Goal: Check status

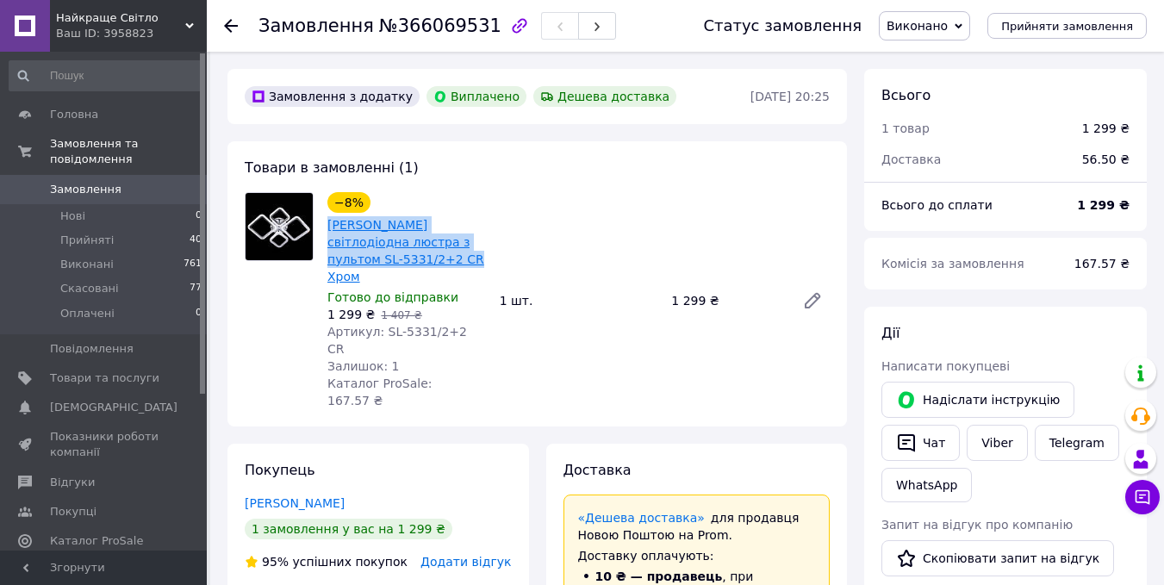
drag, startPoint x: 476, startPoint y: 259, endPoint x: 332, endPoint y: 235, distance: 146.7
click at [324, 227] on div "−8% Стельова світлодіодна люстра з пультом SL-5331/2+2 CR Хром Готово до відпра…" at bounding box center [406, 301] width 172 height 224
copy link "[PERSON_NAME] світлодіодна люстра з пультом SL-5331/2+2 CR Хром"
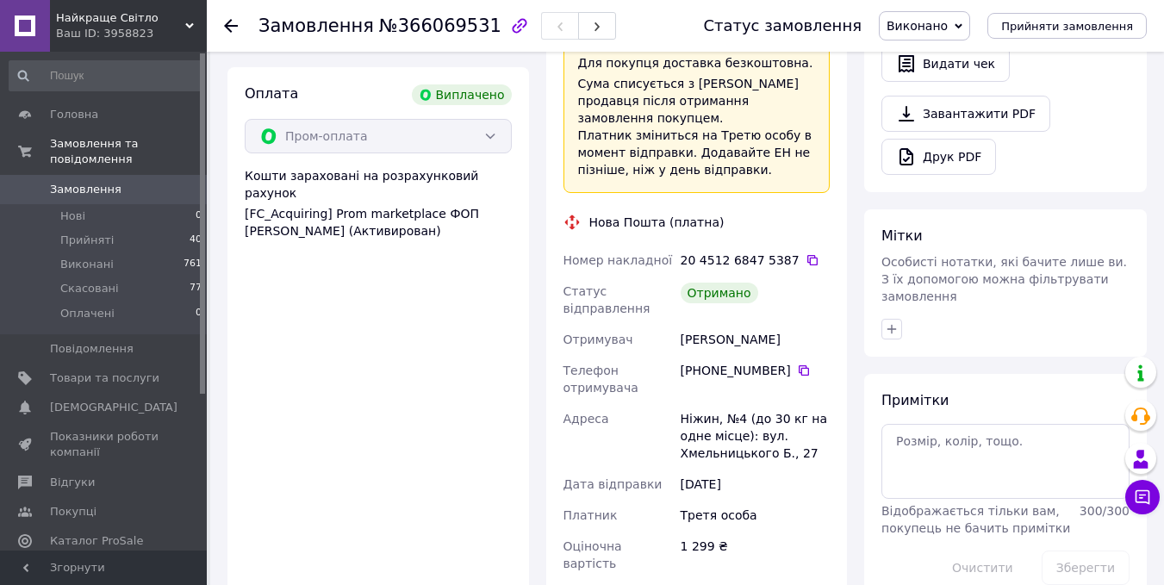
scroll to position [689, 0]
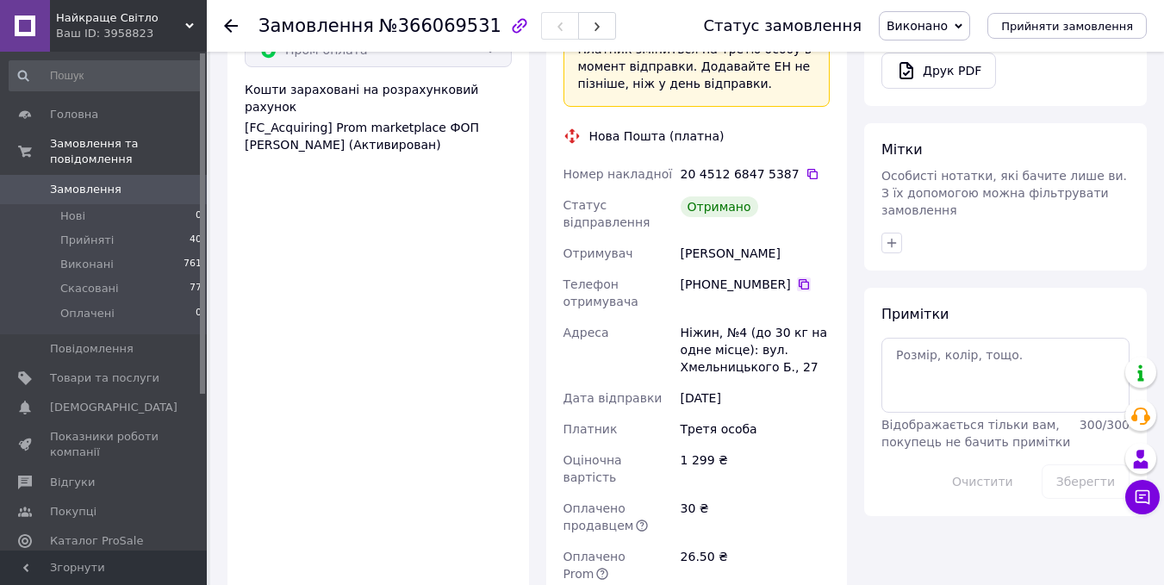
click at [797, 277] on icon at bounding box center [804, 284] width 14 height 14
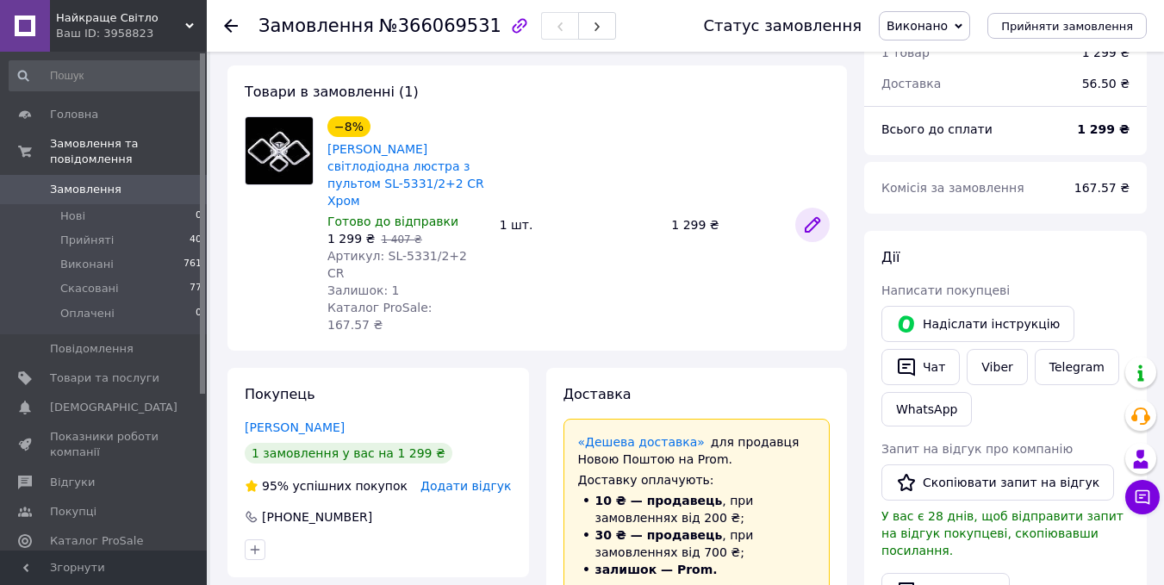
scroll to position [0, 0]
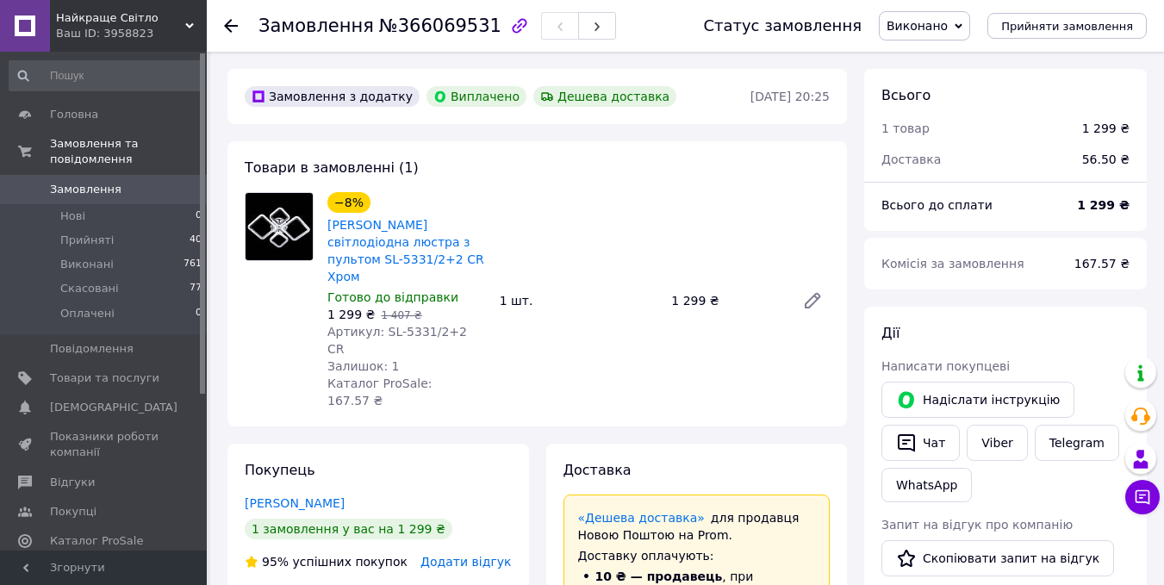
click at [235, 22] on icon at bounding box center [231, 26] width 14 height 14
